Goal: Information Seeking & Learning: Learn about a topic

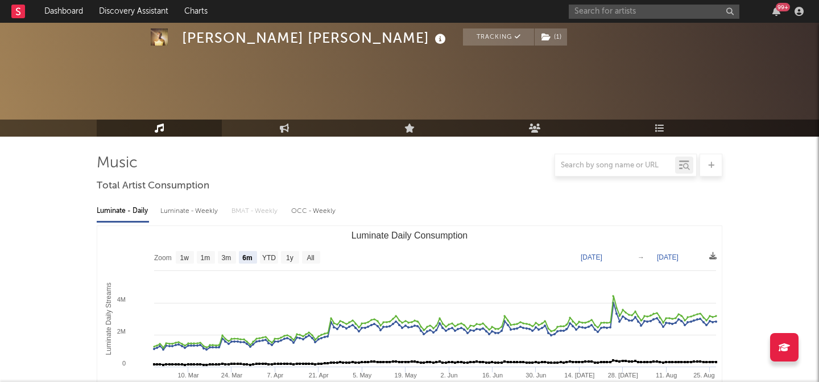
select select "6m"
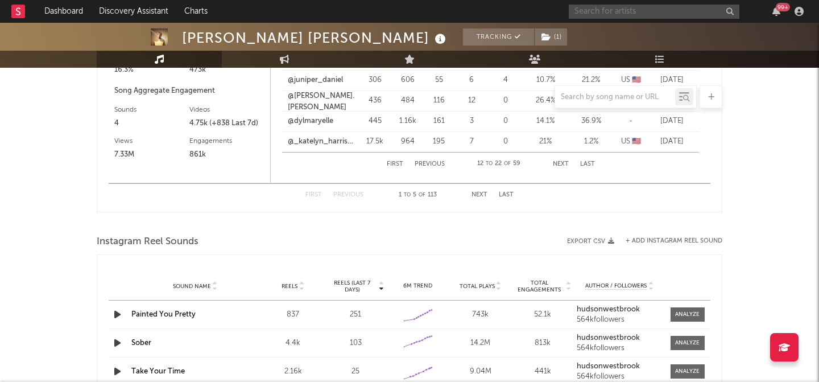
click at [646, 15] on input "text" at bounding box center [654, 12] width 171 height 14
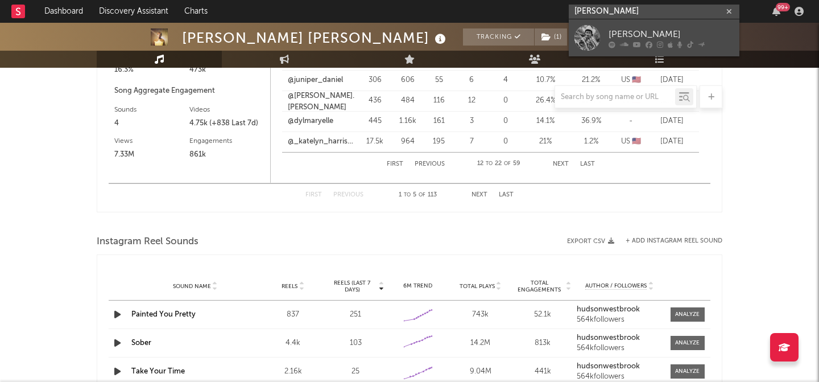
type input "[PERSON_NAME]"
click at [634, 24] on link "[PERSON_NAME]" at bounding box center [654, 37] width 171 height 37
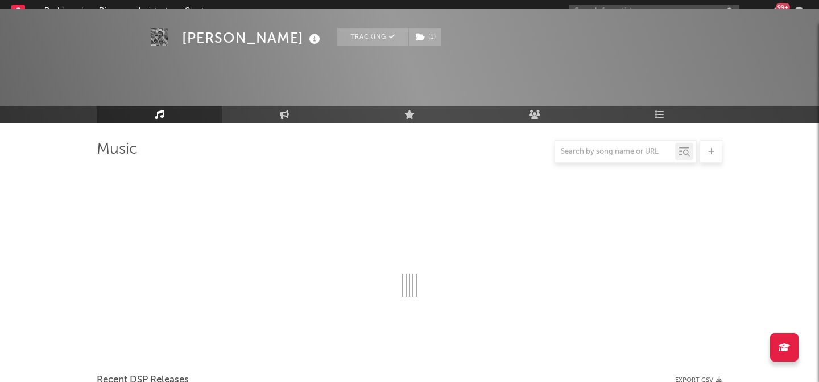
scroll to position [1178, 0]
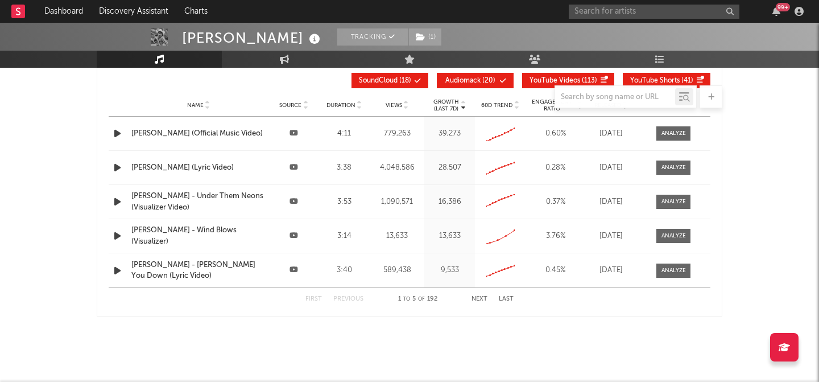
select select "6m"
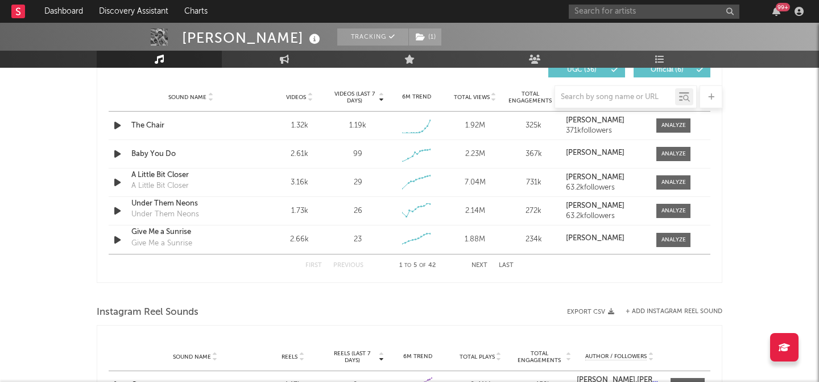
scroll to position [796, 0]
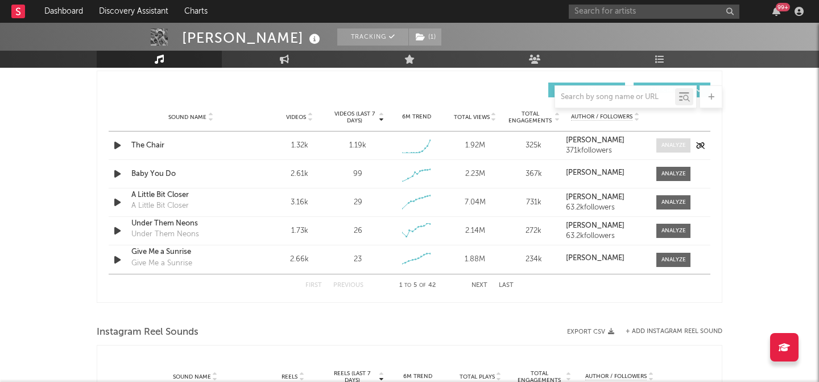
click at [670, 146] on div at bounding box center [673, 145] width 24 height 9
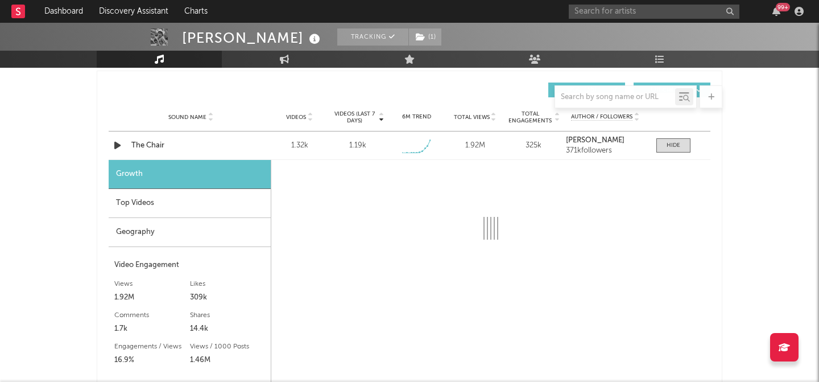
select select "1w"
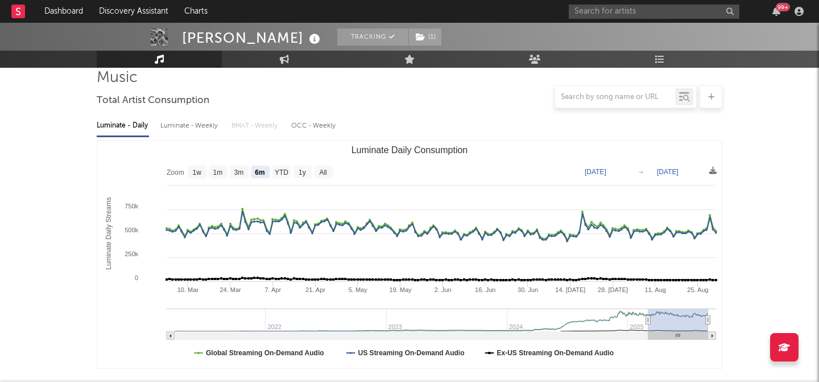
scroll to position [0, 0]
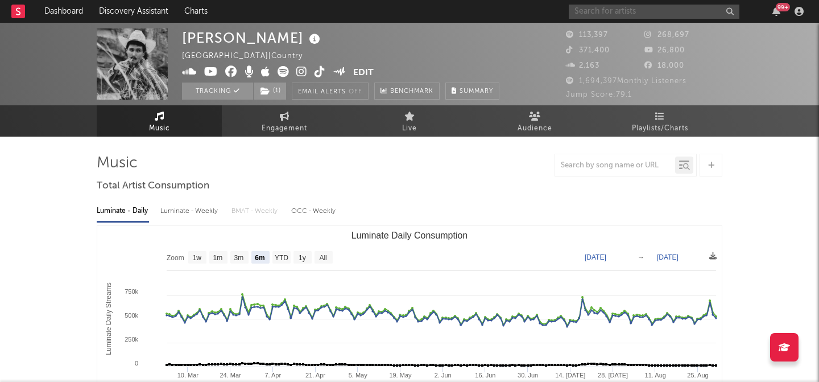
click at [672, 9] on input "text" at bounding box center [654, 12] width 171 height 14
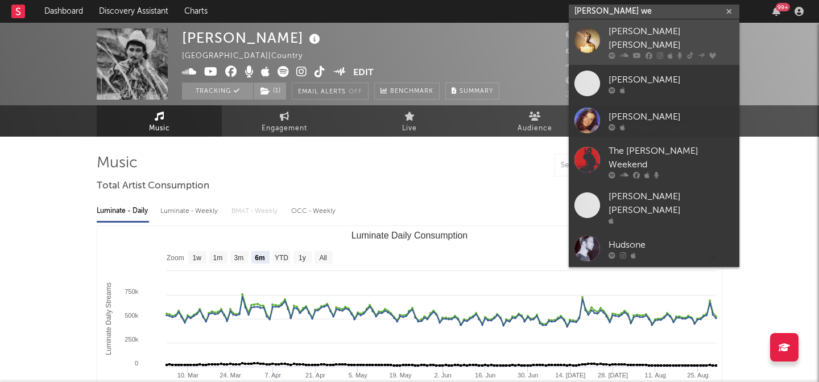
type input "[PERSON_NAME] we"
click at [654, 26] on link "[PERSON_NAME] [PERSON_NAME]" at bounding box center [654, 42] width 171 height 46
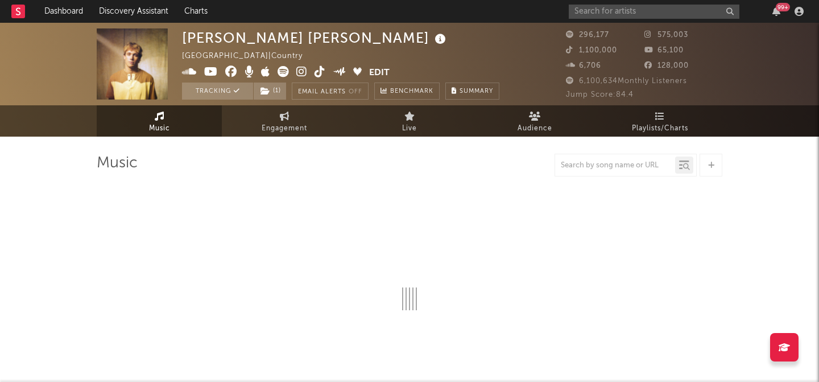
select select "6m"
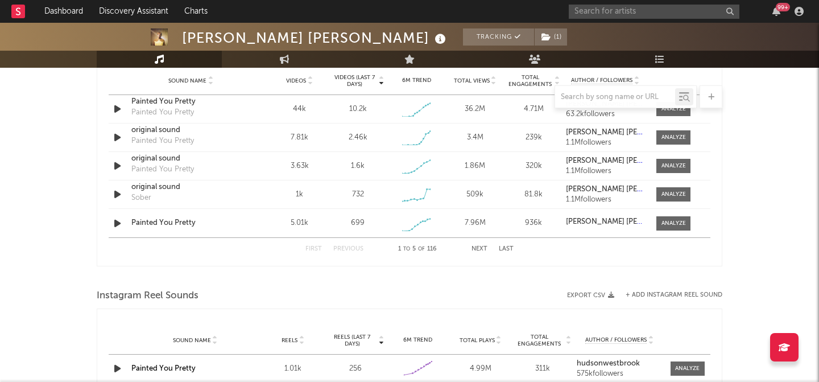
scroll to position [768, 0]
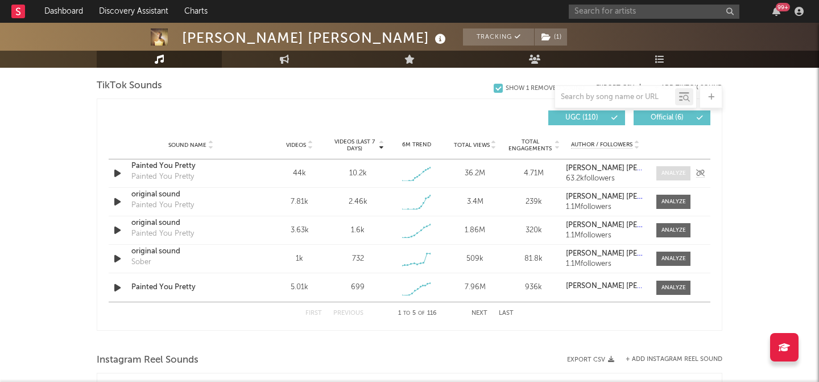
click at [673, 175] on div at bounding box center [673, 173] width 24 height 9
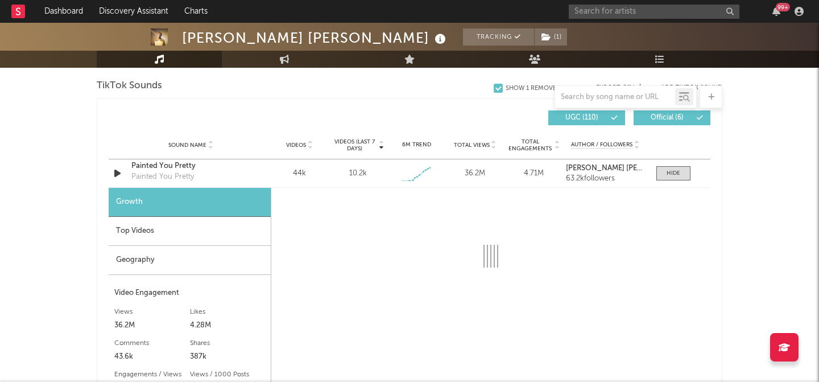
select select "1w"
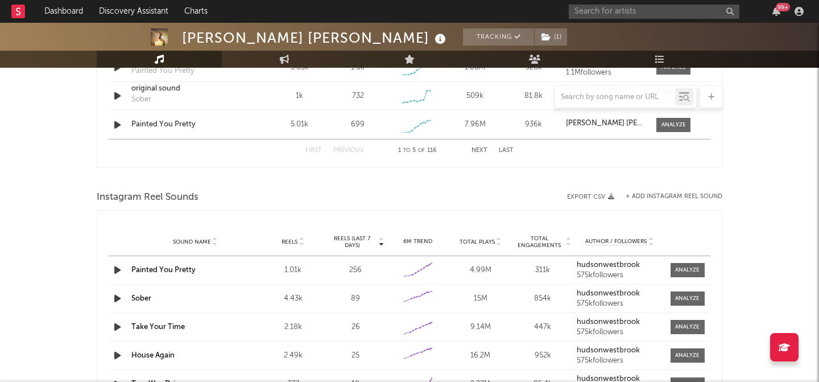
scroll to position [1297, 0]
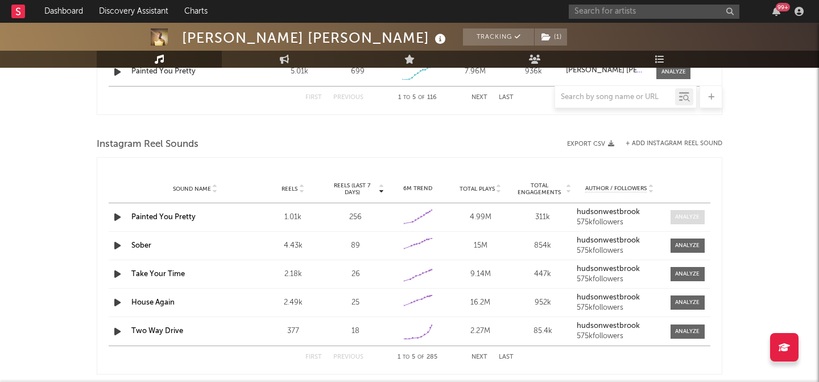
click at [692, 216] on div at bounding box center [687, 217] width 24 height 9
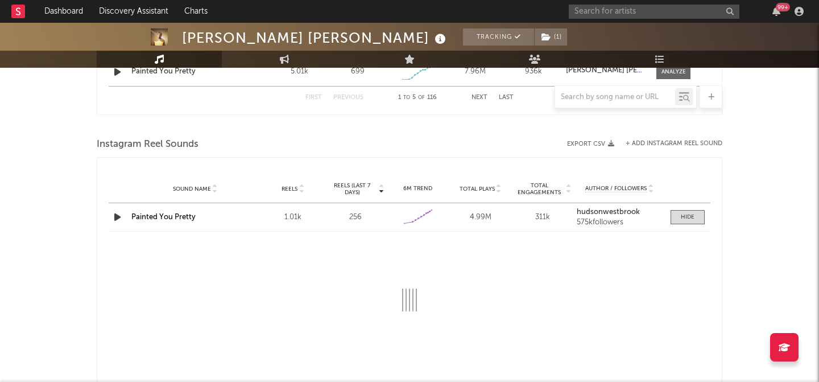
select select "1w"
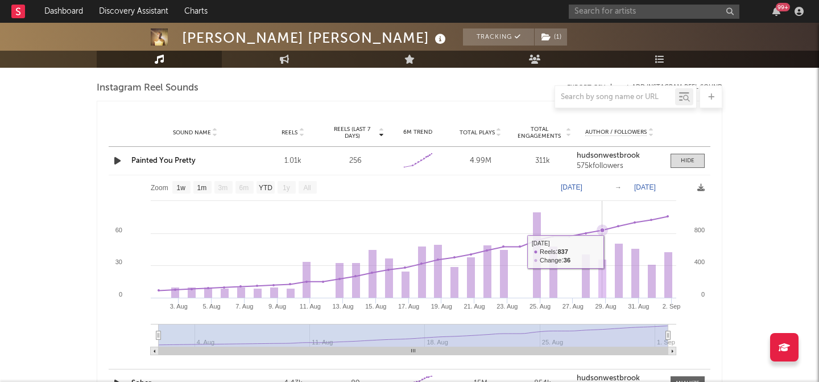
scroll to position [1360, 0]
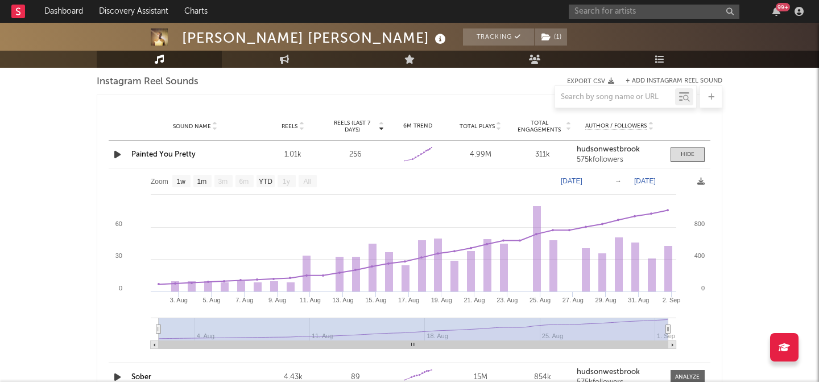
click at [175, 151] on link "Painted You Pretty" at bounding box center [163, 154] width 64 height 7
